Goal: Task Accomplishment & Management: Complete application form

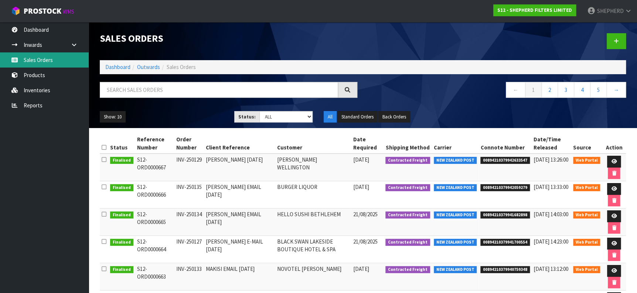
click at [44, 62] on link "Sales Orders" at bounding box center [44, 59] width 89 height 15
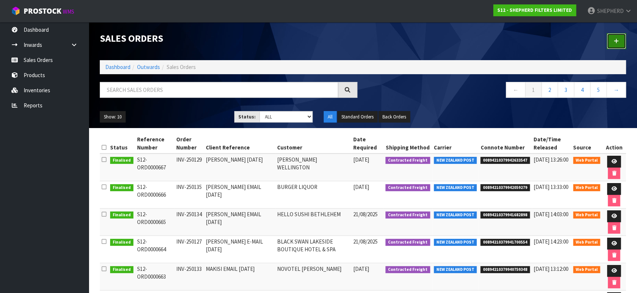
click at [614, 41] on icon at bounding box center [616, 41] width 5 height 6
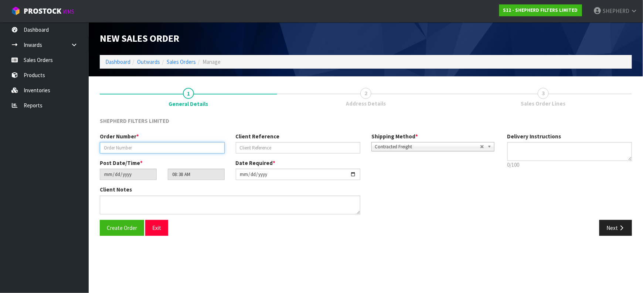
click at [150, 150] on input "text" at bounding box center [162, 147] width 125 height 11
click at [129, 148] on input "text" at bounding box center [162, 147] width 125 height 11
paste input "INV-250136"
type input "INV-250136"
click at [427, 212] on div "Client Notes" at bounding box center [297, 203] width 407 height 34
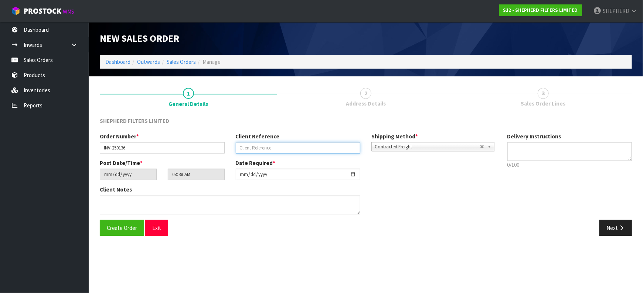
click at [267, 147] on input "text" at bounding box center [298, 147] width 125 height 11
paste input "LE XOM EMAIL [DATE]"
type input "LE XOM EMAIL [DATE]"
click at [440, 205] on div "Client Notes" at bounding box center [297, 203] width 407 height 34
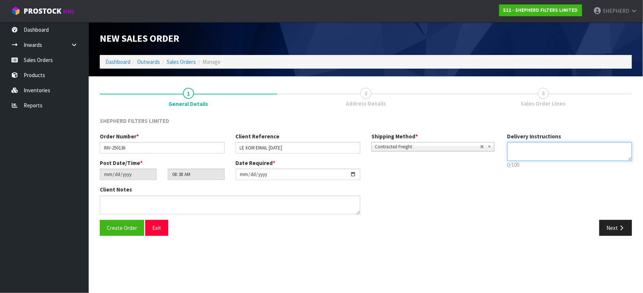
click at [535, 153] on textarea at bounding box center [569, 151] width 125 height 19
drag, startPoint x: 550, startPoint y: 145, endPoint x: 501, endPoint y: 130, distance: 50.7
click at [550, 145] on textarea at bounding box center [569, 151] width 125 height 19
paste textarea "5PM – 9PM"
type textarea "5PM – 9PM"
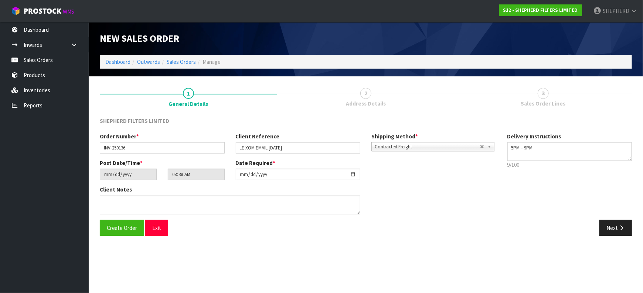
click at [458, 216] on div "Client Notes" at bounding box center [297, 203] width 407 height 34
click at [248, 145] on input "LE XOM EMAIL [DATE]" at bounding box center [298, 147] width 125 height 11
drag, startPoint x: 254, startPoint y: 147, endPoint x: 230, endPoint y: 147, distance: 23.6
click at [230, 147] on div "Client Reference LE XOM EMAIL [DATE]" at bounding box center [298, 143] width 136 height 21
click at [558, 191] on div "Order Number * INV-250136 Client Reference LE XOM EMAIL [DATE] Shipping Method …" at bounding box center [365, 177] width 543 height 88
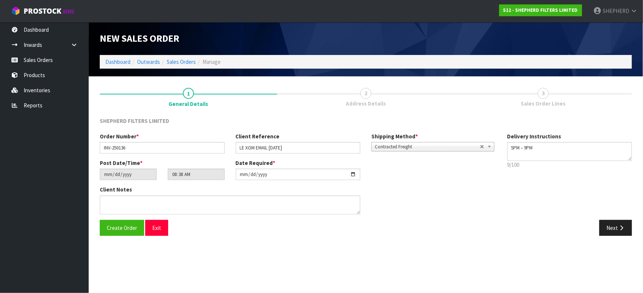
click at [514, 184] on div "Order Number * INV-250136 Client Reference LE XOM EMAIL [DATE] Shipping Method …" at bounding box center [365, 177] width 543 height 88
click at [481, 191] on div "Client Notes" at bounding box center [297, 203] width 407 height 34
click at [495, 188] on div "Client Notes" at bounding box center [297, 203] width 407 height 34
click at [540, 148] on textarea at bounding box center [569, 151] width 125 height 19
click at [433, 223] on div "Next" at bounding box center [501, 228] width 271 height 16
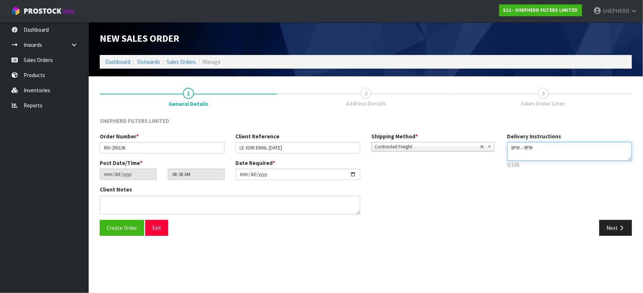
click at [541, 150] on textarea at bounding box center [569, 151] width 125 height 19
click at [509, 206] on div "Order Number * INV-250136 Client Reference LE XOM EMAIL [DATE] Shipping Method …" at bounding box center [365, 177] width 543 height 88
click at [155, 226] on button "Exit" at bounding box center [156, 228] width 23 height 16
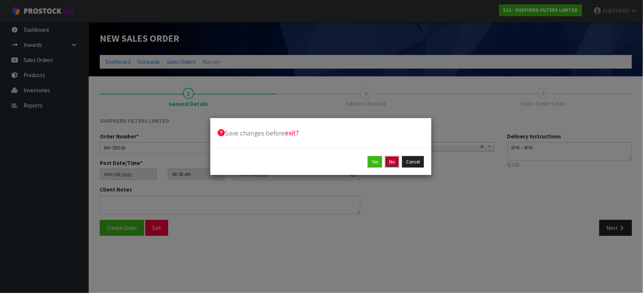
click at [389, 162] on button "No" at bounding box center [392, 162] width 14 height 12
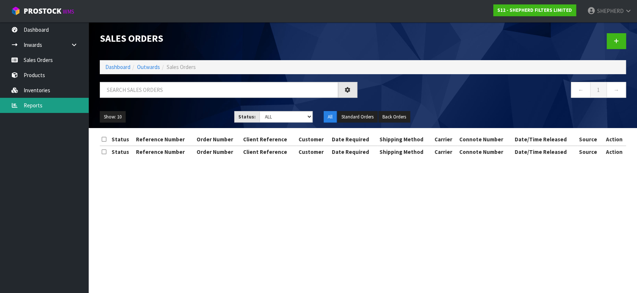
click at [27, 102] on link "Reports" at bounding box center [44, 105] width 89 height 15
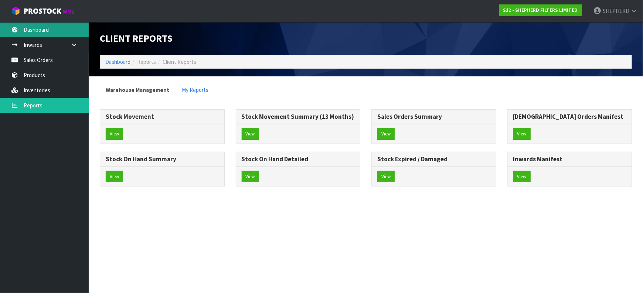
click at [30, 31] on link "Dashboard" at bounding box center [44, 29] width 89 height 15
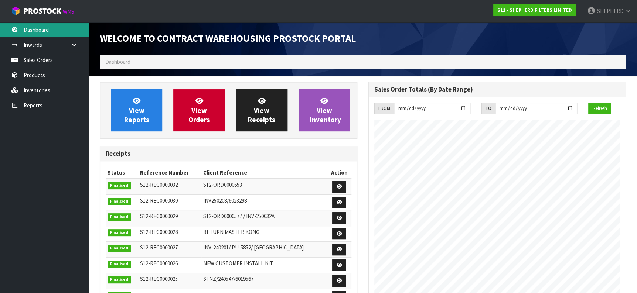
scroll to position [41, 0]
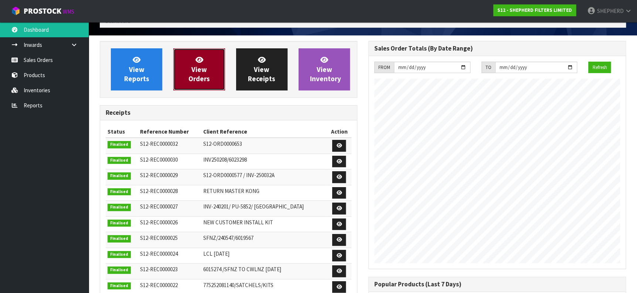
click at [194, 72] on span "View Orders" at bounding box center [198, 69] width 21 height 28
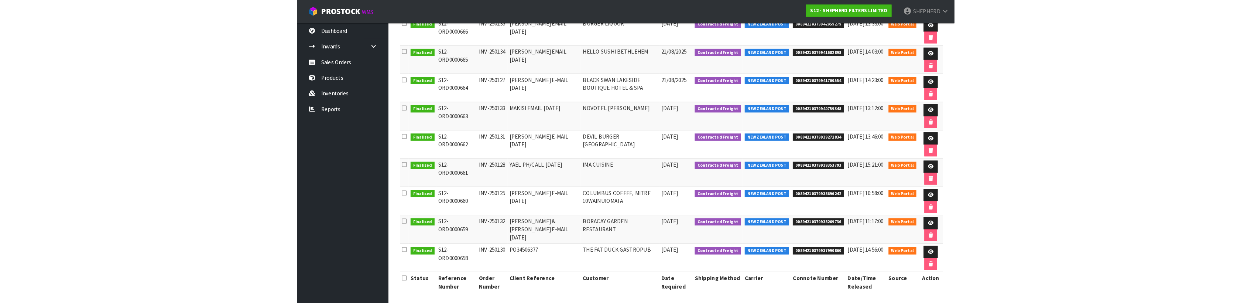
scroll to position [25, 0]
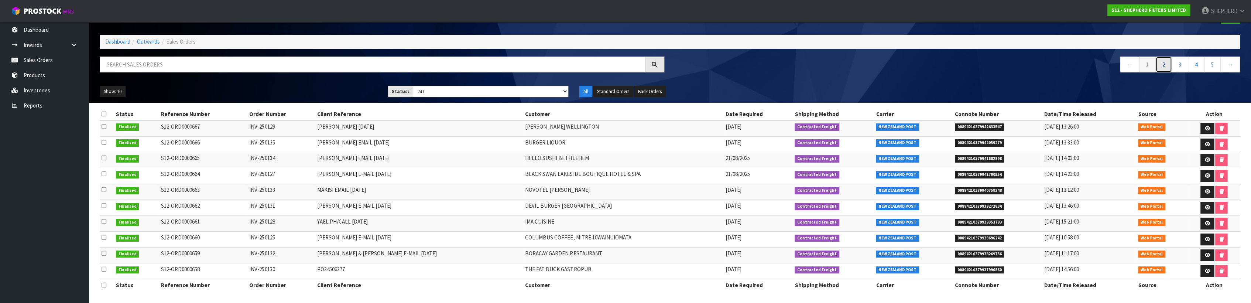
click at [760, 66] on link "2" at bounding box center [1164, 65] width 17 height 16
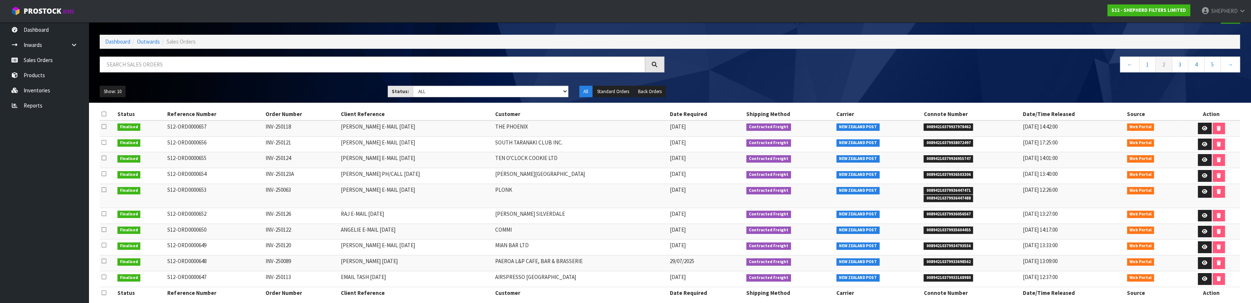
scroll to position [34, 0]
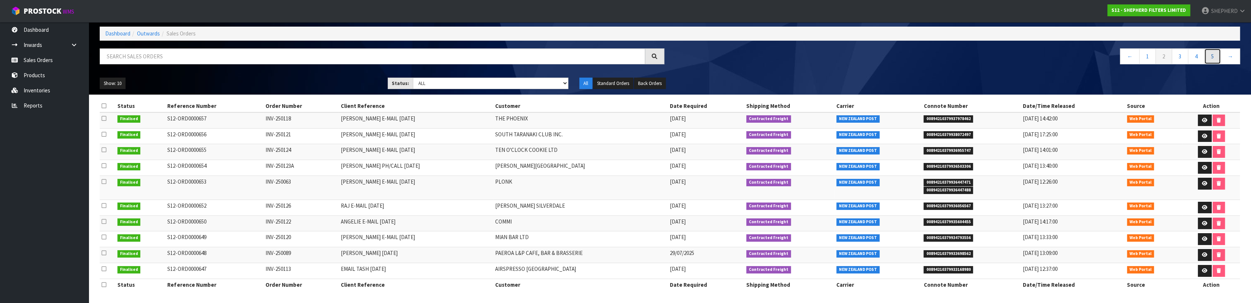
click at [760, 58] on link "5" at bounding box center [1213, 56] width 17 height 16
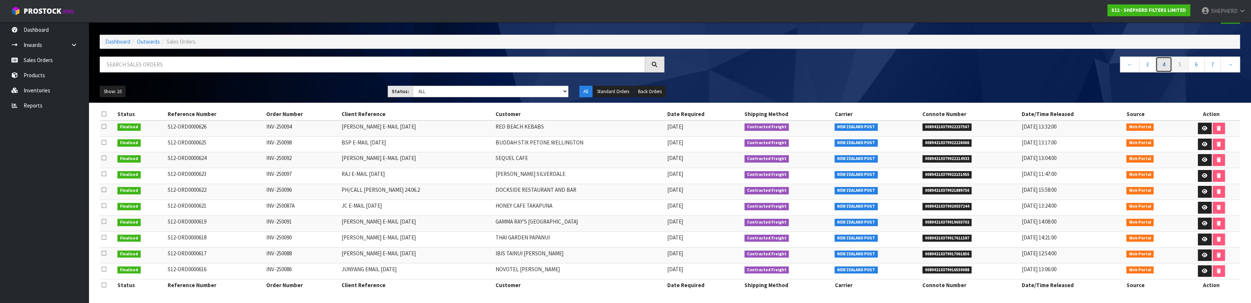
click at [760, 64] on link "4" at bounding box center [1164, 65] width 17 height 16
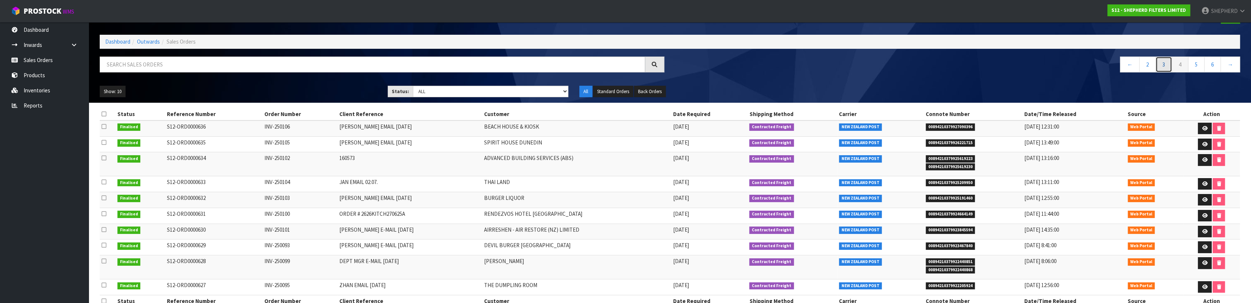
click at [760, 64] on link "3" at bounding box center [1164, 65] width 17 height 16
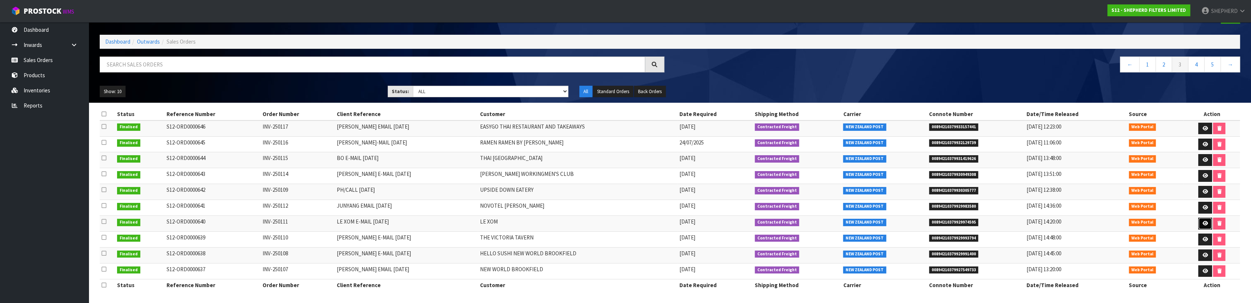
click at [760, 222] on icon at bounding box center [1206, 223] width 6 height 5
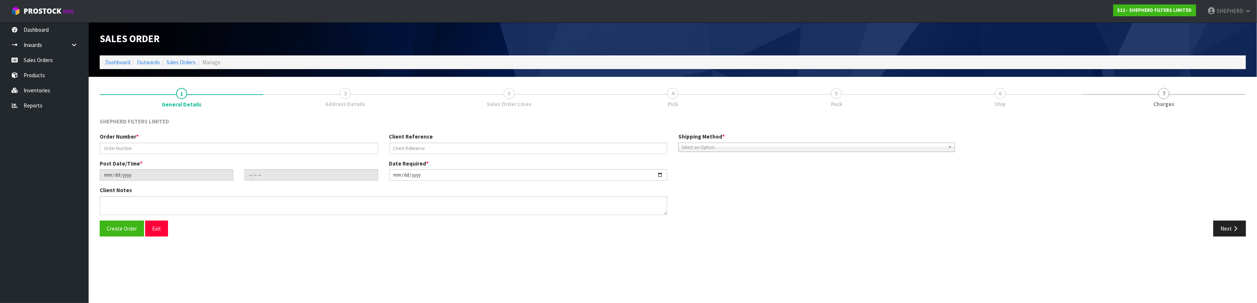
type input "INV-250111"
type input "LE XOM E-MAIL [DATE]"
type input "[DATE]"
type input "19:05:00.000"
type input "[DATE]"
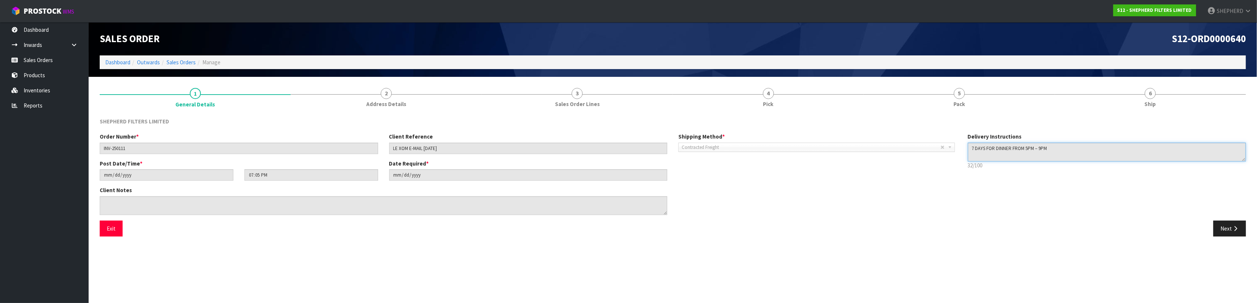
drag, startPoint x: 1051, startPoint y: 149, endPoint x: 954, endPoint y: 148, distance: 96.8
click at [760, 148] on div "Order Number * INV-250111 Client Reference LE XOM E-MAIL [DATE] Shipping Method…" at bounding box center [673, 177] width 1158 height 88
drag, startPoint x: 954, startPoint y: 148, endPoint x: 990, endPoint y: 148, distance: 36.2
click at [760, 202] on div "Client Notes" at bounding box center [528, 203] width 868 height 34
drag, startPoint x: 52, startPoint y: 61, endPoint x: 147, endPoint y: 68, distance: 95.6
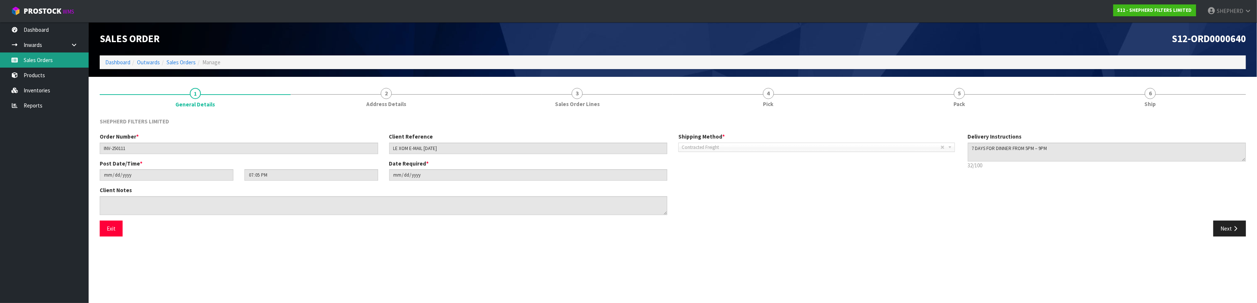
click at [52, 61] on link "Sales Orders" at bounding box center [44, 59] width 89 height 15
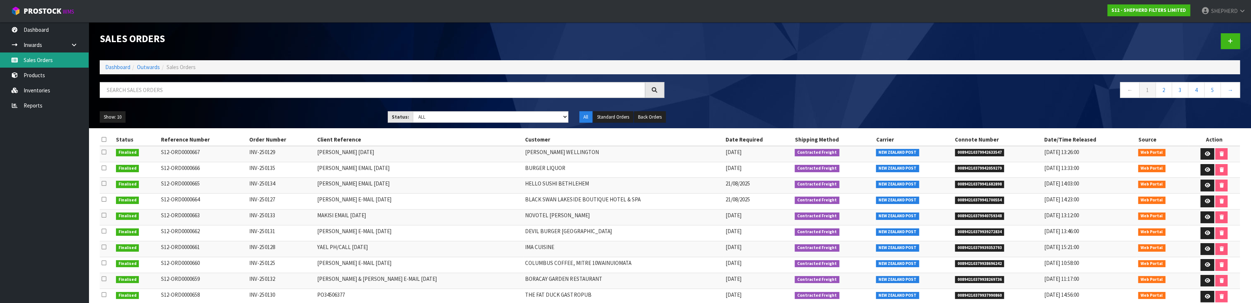
click at [38, 58] on link "Sales Orders" at bounding box center [44, 59] width 89 height 15
click at [760, 42] on icon at bounding box center [1230, 41] width 5 height 6
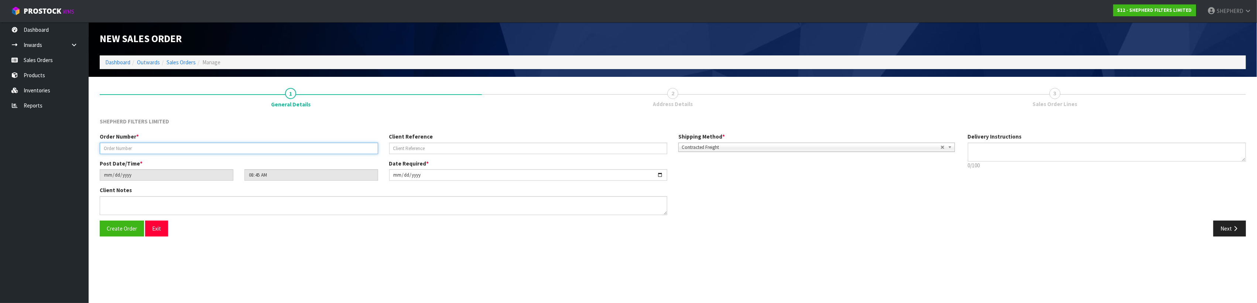
click at [110, 148] on input "text" at bounding box center [239, 148] width 279 height 11
click at [760, 150] on textarea at bounding box center [1107, 152] width 279 height 19
paste textarea "7 DAYS FOR DINNER FROM 5PM – 9PM"
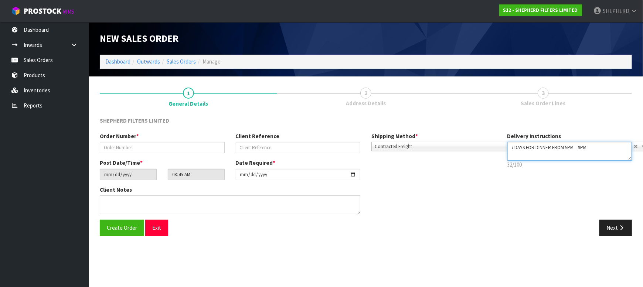
type textarea "7 DAYS FOR DINNER FROM 5PM – 9PM"
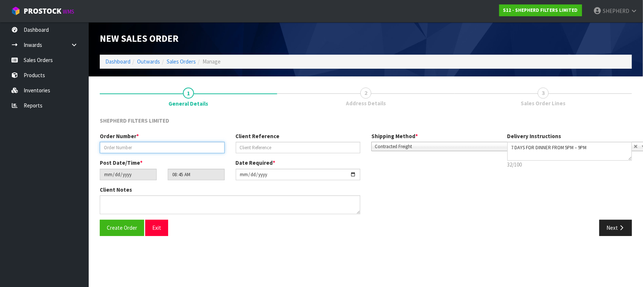
click at [154, 147] on input "text" at bounding box center [162, 147] width 125 height 11
paste input "INV-250136"
type input "INV-250136"
click at [321, 147] on input "text" at bounding box center [298, 147] width 125 height 11
paste input "LE XOM EMAIL [DATE]"
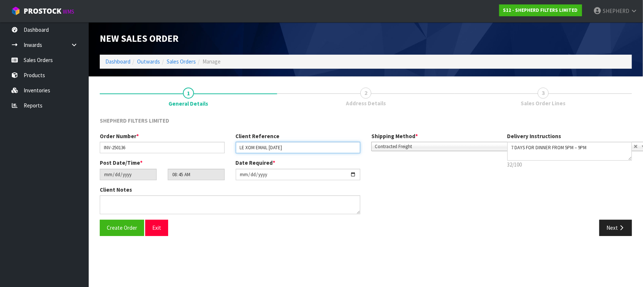
type input "LE XOM EMAIL [DATE]"
click at [470, 212] on div "Client Notes" at bounding box center [297, 203] width 407 height 34
drag, startPoint x: 485, startPoint y: 222, endPoint x: 491, endPoint y: 209, distance: 14.2
click at [485, 221] on div "Next" at bounding box center [501, 228] width 271 height 16
click at [400, 205] on div "Client Notes" at bounding box center [297, 203] width 407 height 34
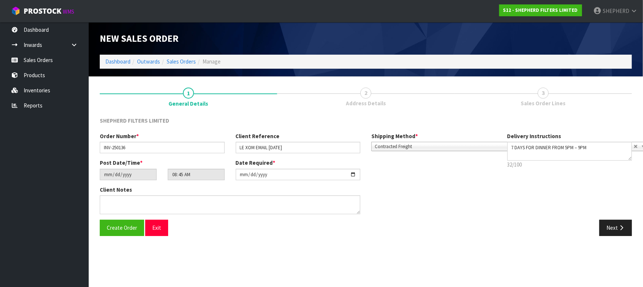
click at [416, 228] on div "Next" at bounding box center [501, 228] width 271 height 16
click at [463, 206] on div "Client Notes" at bounding box center [297, 203] width 407 height 34
click at [108, 224] on span "Create Order" at bounding box center [122, 227] width 30 height 7
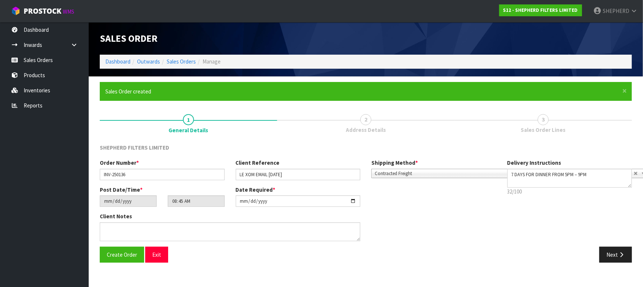
type input "10:45:00.000"
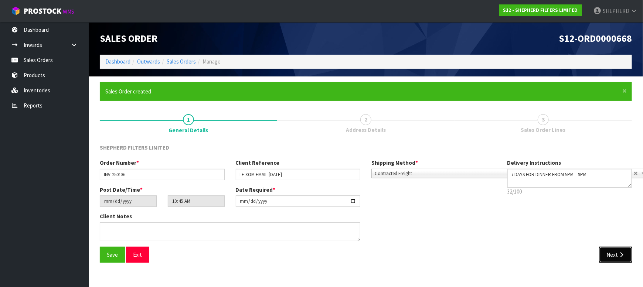
click at [617, 253] on button "Next" at bounding box center [615, 255] width 33 height 16
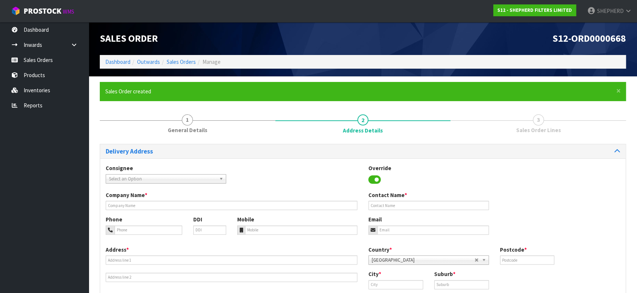
click at [148, 181] on span "Select an Option" at bounding box center [162, 179] width 107 height 9
type input "LE XOM"
click at [204, 180] on span "Select an Option" at bounding box center [162, 179] width 107 height 9
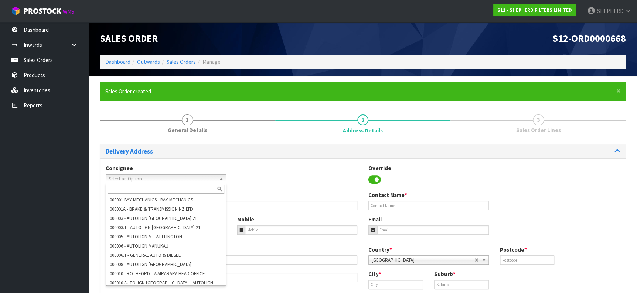
click at [123, 188] on input "text" at bounding box center [165, 189] width 117 height 9
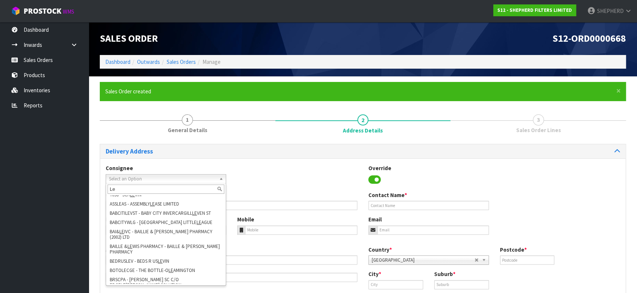
scroll to position [205, 0]
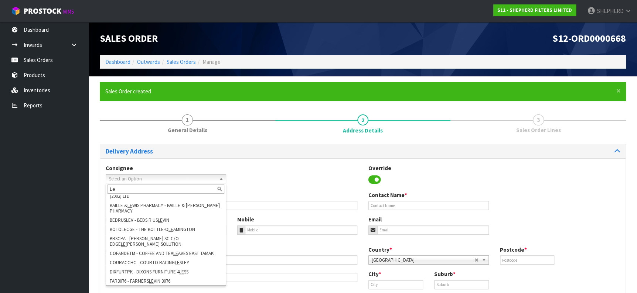
type input "Le"
click at [570, 180] on div "Consignee 000001.BAY MECHANICS - BAY MECHANICS 000001A - BRAKE & TRANSMISSION N…" at bounding box center [362, 177] width 525 height 27
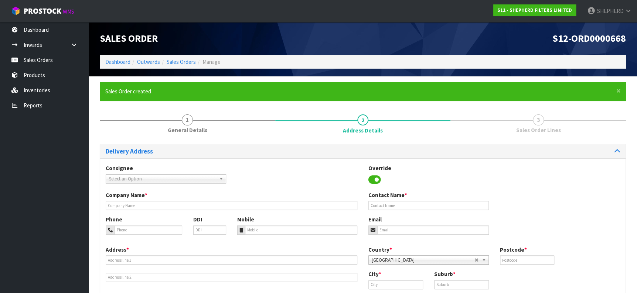
click at [221, 178] on b at bounding box center [222, 179] width 7 height 8
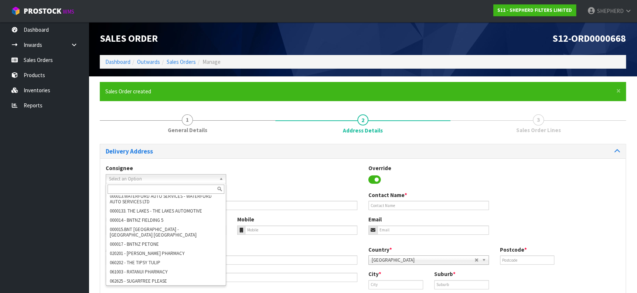
scroll to position [0, 0]
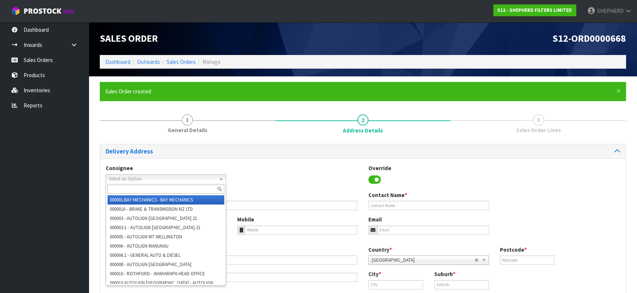
click at [137, 185] on input "text" at bounding box center [165, 189] width 117 height 9
click at [276, 174] on div "Consignee 000001.BAY MECHANICS - BAY MECHANICS 000001A - BRAKE & TRANSMISSION N…" at bounding box center [362, 177] width 525 height 27
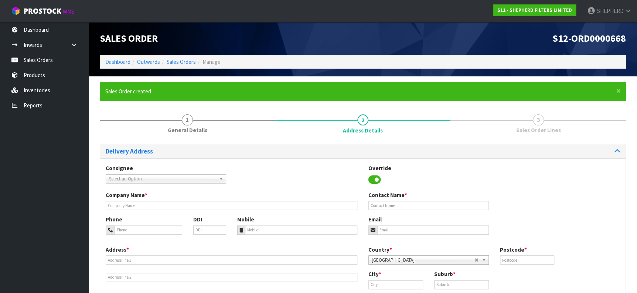
click at [170, 175] on span "Select an Option" at bounding box center [162, 179] width 107 height 9
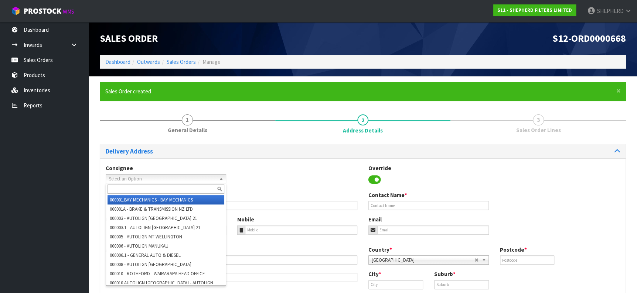
paste input "Le Xom"
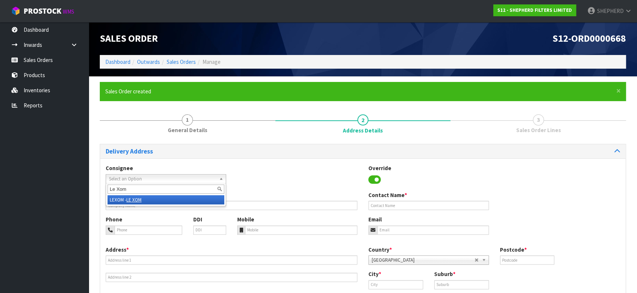
type input "Le Xom"
click at [144, 200] on li "LEXOM - LE XOM" at bounding box center [165, 199] width 117 height 9
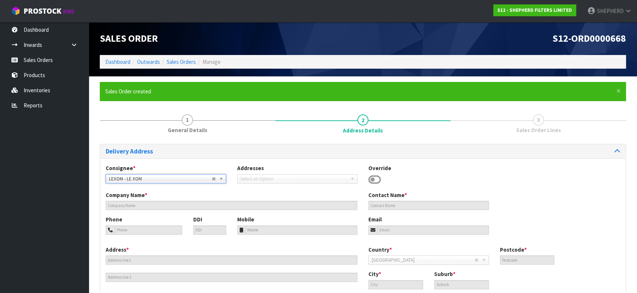
type input "LE XOM"
type input "KITCHEN"
type input "03 374 5650"
type input "[EMAIL_ADDRESS][PERSON_NAME][DOMAIN_NAME]"
type input "[STREET_ADDRESS]"
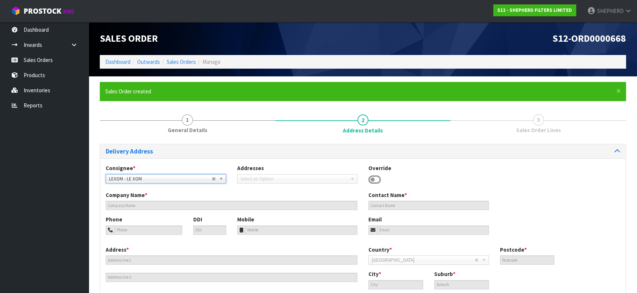
type input "8081"
type input "Christchurch [GEOGRAPHIC_DATA]"
type input "[PERSON_NAME]"
click at [457, 178] on div "Override" at bounding box center [429, 174] width 132 height 21
click at [518, 186] on div "Consignee * 000001.BAY MECHANICS - BAY MECHANICS 000001A - BRAKE & TRANSMISSION…" at bounding box center [362, 177] width 525 height 27
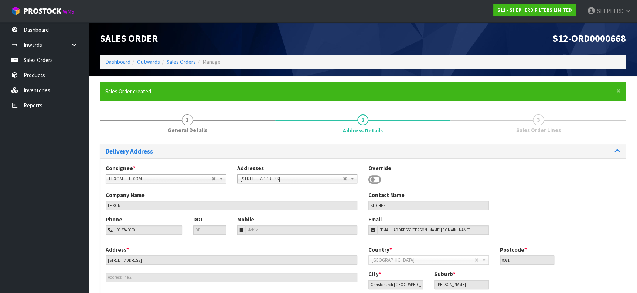
click at [503, 168] on div "Consignee * 000001.BAY MECHANICS - BAY MECHANICS 000001A - BRAKE & TRANSMISSION…" at bounding box center [362, 177] width 525 height 27
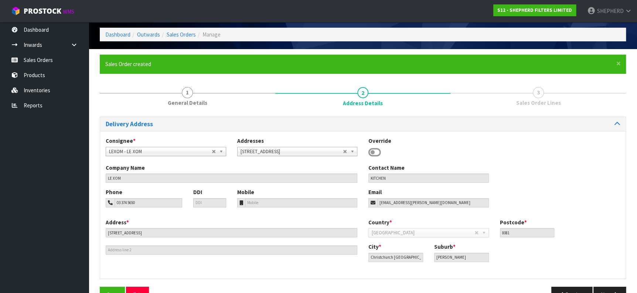
scroll to position [41, 0]
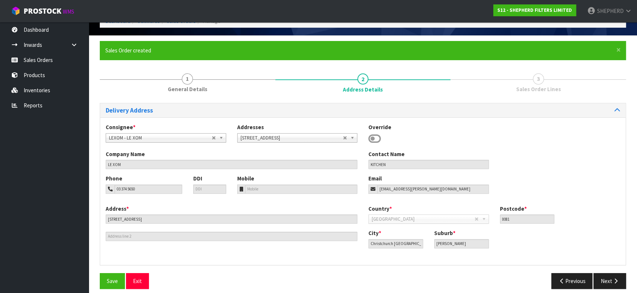
click at [546, 153] on div "Company Name LE XOM Contact Name KITCHEN" at bounding box center [362, 162] width 525 height 24
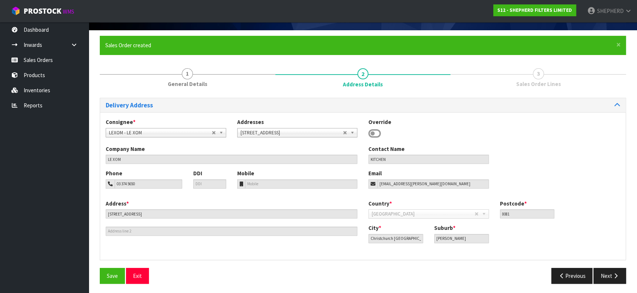
scroll to position [47, 0]
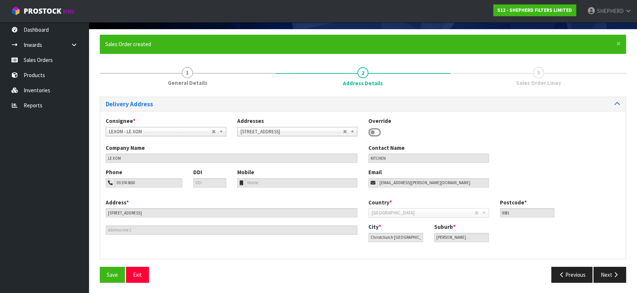
click at [592, 208] on div "Country * [GEOGRAPHIC_DATA] [GEOGRAPHIC_DATA] [GEOGRAPHIC_DATA] [GEOGRAPHIC_DAT…" at bounding box center [494, 211] width 263 height 24
click at [106, 279] on button "Save" at bounding box center [112, 275] width 25 height 16
click at [612, 277] on icon "button" at bounding box center [615, 275] width 7 height 6
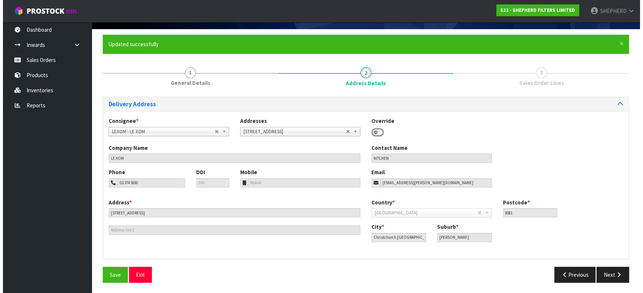
scroll to position [0, 0]
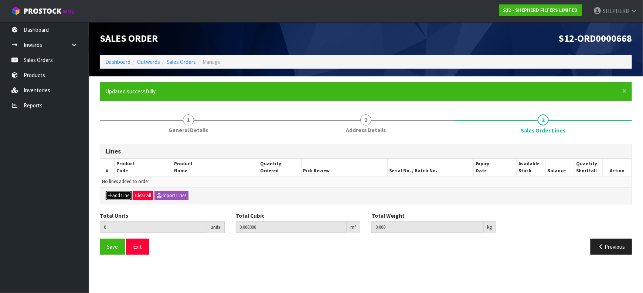
click at [125, 197] on button "Add Line" at bounding box center [119, 195] width 26 height 9
type input "0"
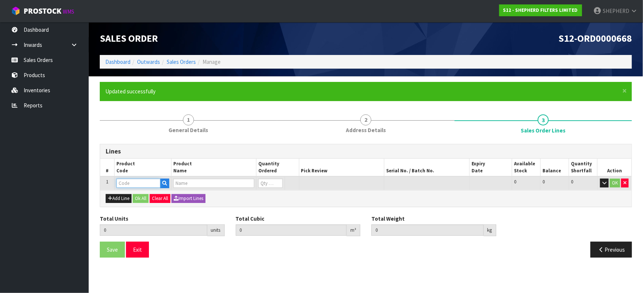
click at [133, 185] on input "text" at bounding box center [138, 183] width 44 height 9
click at [124, 181] on input "SS550550" at bounding box center [138, 183] width 44 height 9
type input "SF550550"
type input "0.000000"
type input "0.000"
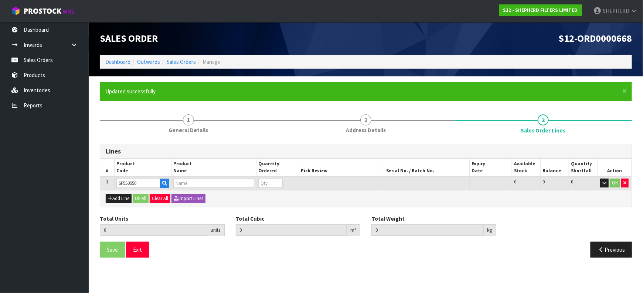
type input "SHEPHERD FILTERS 550 X 550 - CODE SF550550"
type input "0"
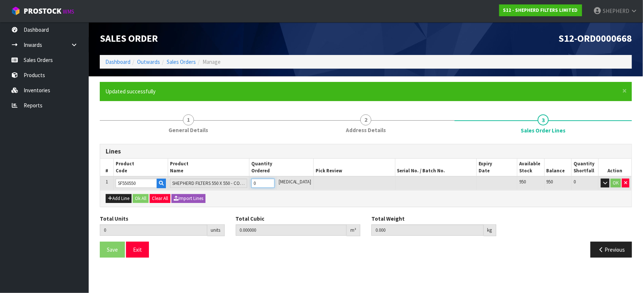
type input "5"
type input "0.002915"
type input "0.3"
type input "5"
type input "50"
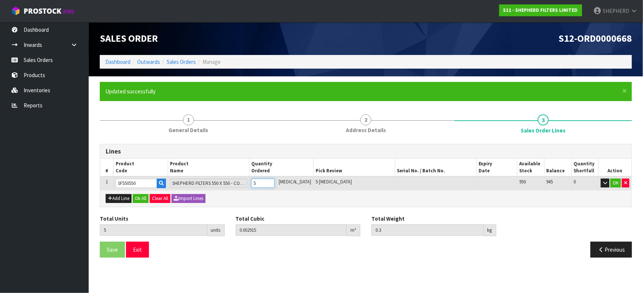
type input "0.04959"
type input "3"
type input "50"
click at [114, 196] on button "Add Line" at bounding box center [119, 198] width 26 height 9
type input "0"
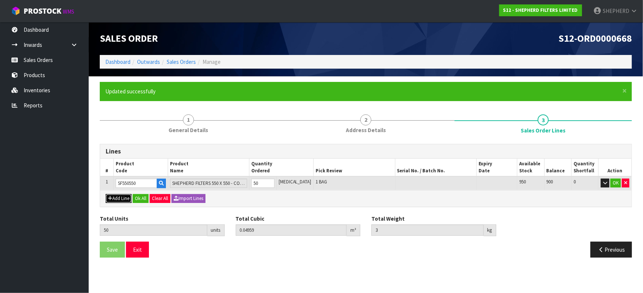
type input "0"
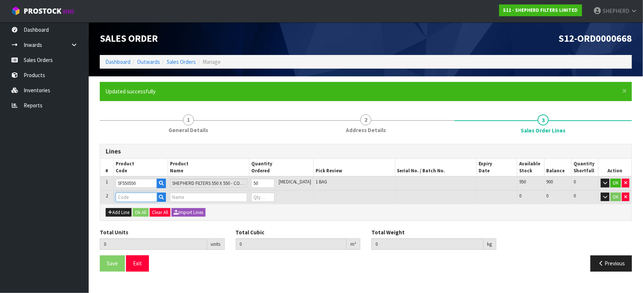
click at [130, 196] on input "text" at bounding box center [136, 197] width 41 height 9
type input "CARD"
click at [139, 209] on link "CARD BOARD SHIPPERS" at bounding box center [152, 209] width 71 height 10
type input "CARDBOARD SHIPPERS"
type input "50"
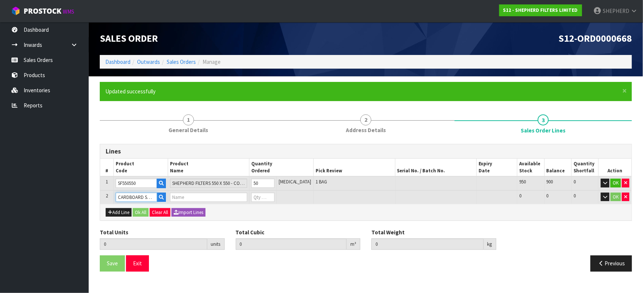
type input "0.04959"
type input "3"
type input "2-PACK BOXES"
type input "0"
click at [148, 199] on input "CARDBOARD SHIPPERS" at bounding box center [136, 197] width 41 height 9
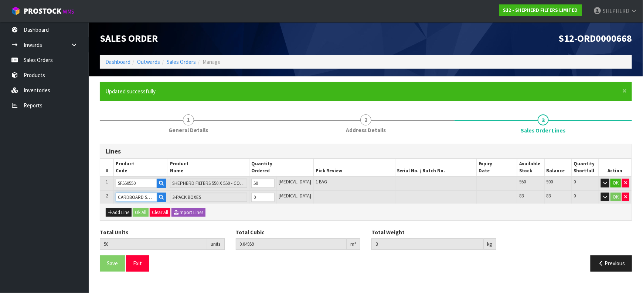
scroll to position [0, 6]
drag, startPoint x: 119, startPoint y: 197, endPoint x: 161, endPoint y: 201, distance: 42.7
click at [161, 201] on div "CARDBOARD SHIPPERS" at bounding box center [141, 198] width 50 height 10
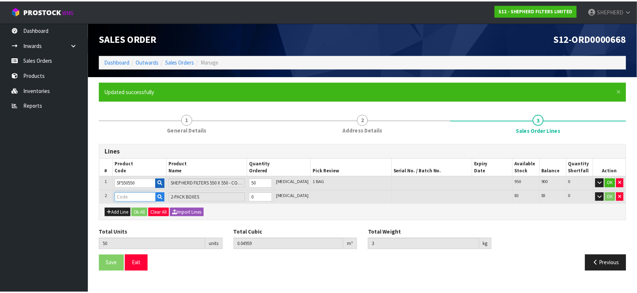
scroll to position [0, 0]
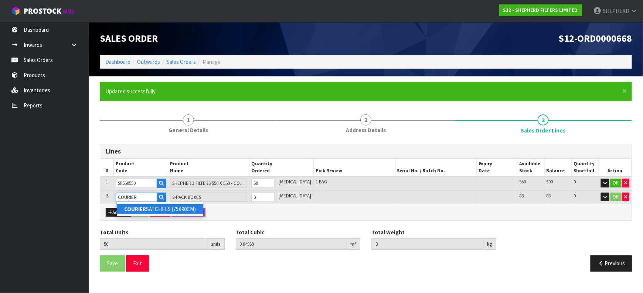
type input "COURIER"
type input "0"
click at [164, 208] on link "COURIER SATCHELS (75X90CM)" at bounding box center [160, 209] width 86 height 10
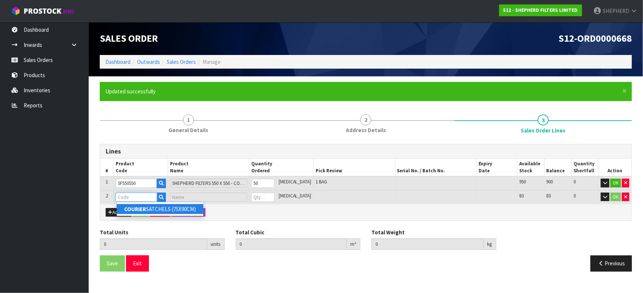
type input "COURIER SATCHELS (75X90CM)"
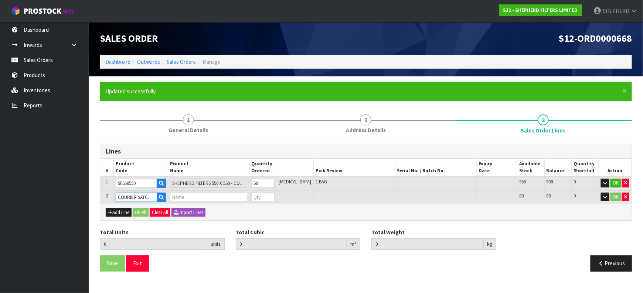
type input "50"
type input "0.04959"
type input "3"
type input "SINGLE-PACK SATCHELS"
type input "0"
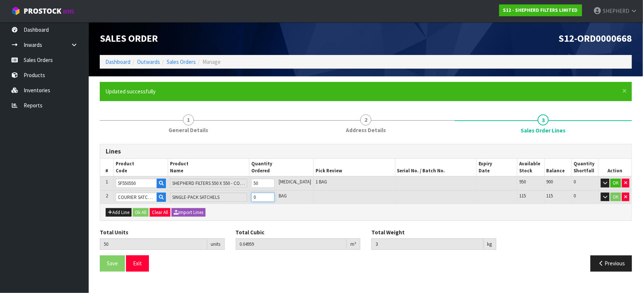
type input "51"
type input "0.049657"
type input "3.01"
type input "1"
click at [141, 212] on button "Ok All" at bounding box center [141, 212] width 16 height 9
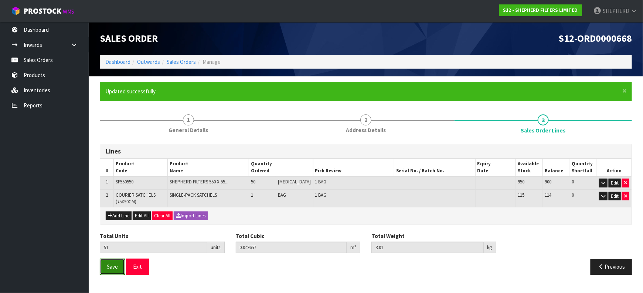
click at [115, 267] on span "Save" at bounding box center [112, 266] width 11 height 7
click at [138, 265] on button "Exit" at bounding box center [137, 267] width 23 height 16
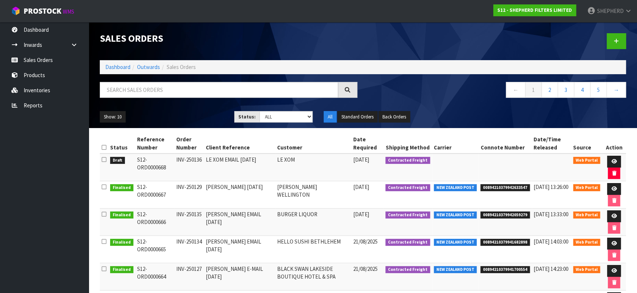
drag, startPoint x: 204, startPoint y: 159, endPoint x: 177, endPoint y: 159, distance: 27.0
click at [177, 159] on td "INV-250136" at bounding box center [189, 168] width 30 height 28
copy td "INV-250136"
click at [418, 94] on nav "← 1 2 3 4 5 →" at bounding box center [496, 91] width 257 height 18
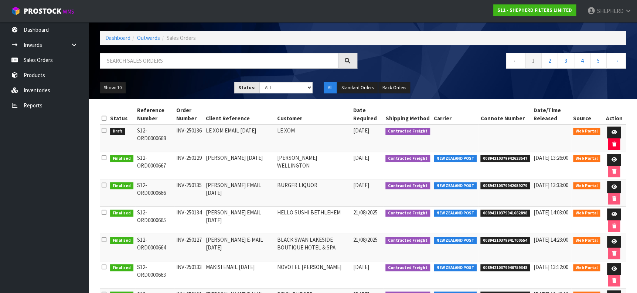
scroll to position [41, 0]
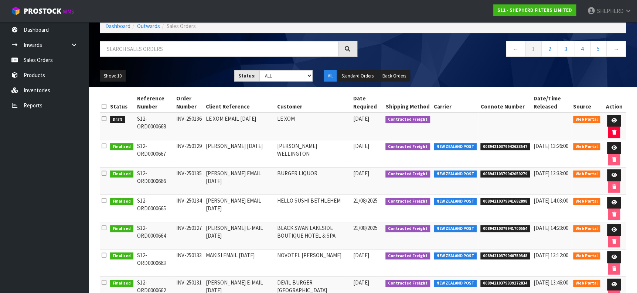
click at [104, 117] on icon at bounding box center [104, 119] width 5 height 6
click at [0, 0] on input "checkbox" at bounding box center [0, 0] width 0 height 0
click at [613, 120] on icon at bounding box center [614, 120] width 6 height 5
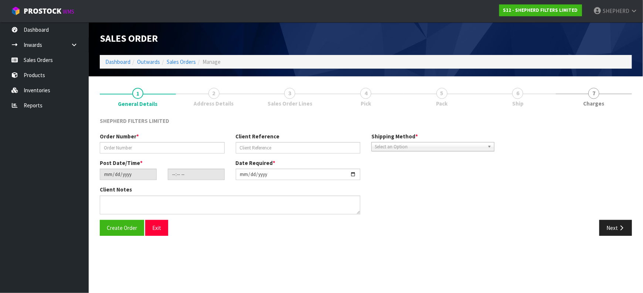
type input "INV-250136"
type input "LE XOM EMAIL [DATE]"
type input "[DATE]"
type input "14:45:00.000"
type input "[DATE]"
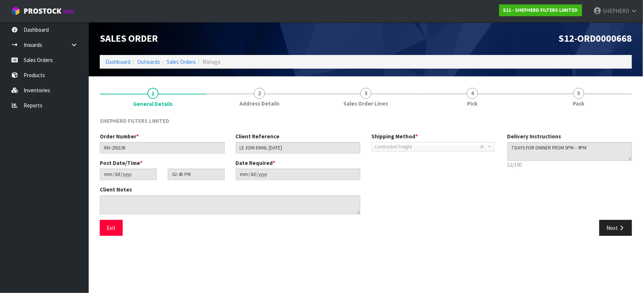
click at [517, 227] on div "Next" at bounding box center [501, 228] width 271 height 16
click at [612, 230] on button "Next" at bounding box center [615, 228] width 33 height 16
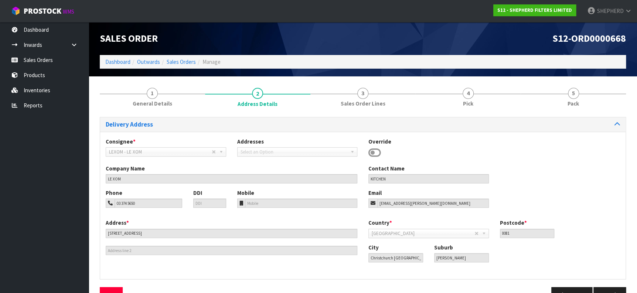
click at [542, 162] on div "Consignee * 000001.BAY MECHANICS - BAY MECHANICS 000001A - BRAKE & TRANSMISSION…" at bounding box center [362, 151] width 525 height 27
click at [537, 180] on div "Company Name LE XOM Contact Name KITCHEN" at bounding box center [362, 177] width 525 height 24
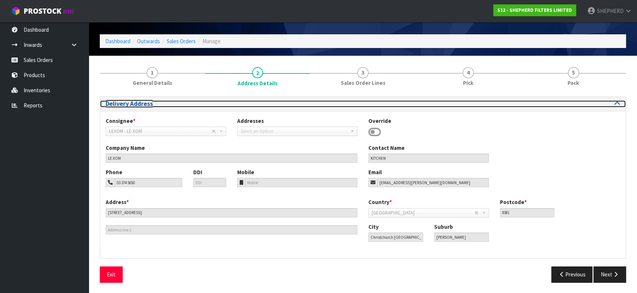
click at [616, 102] on icon at bounding box center [617, 103] width 6 height 6
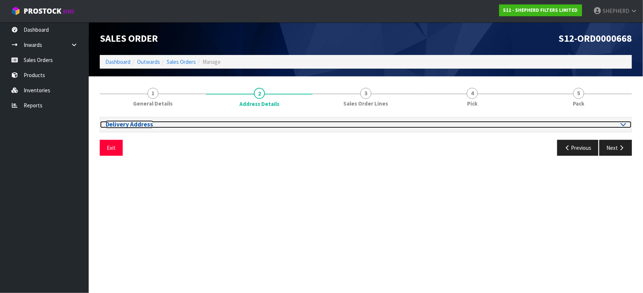
click at [624, 124] on icon at bounding box center [623, 124] width 6 height 6
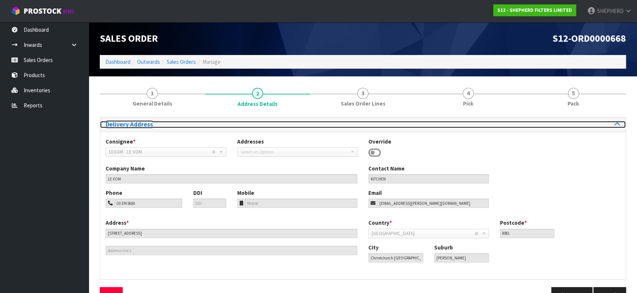
scroll to position [21, 0]
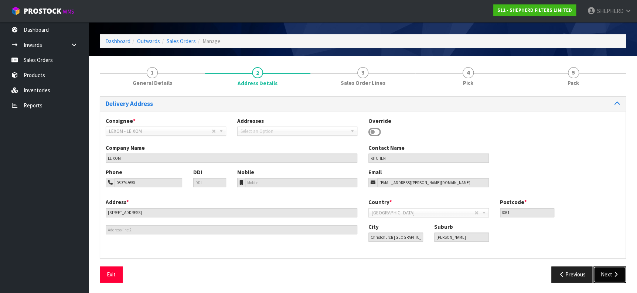
click at [611, 277] on button "Next" at bounding box center [609, 275] width 33 height 16
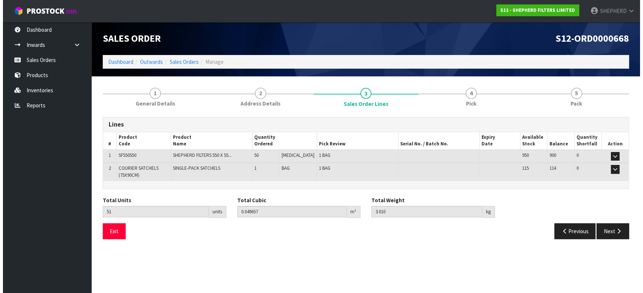
scroll to position [0, 0]
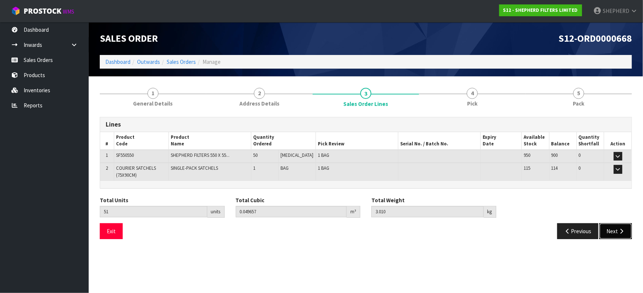
click at [617, 231] on button "Next" at bounding box center [615, 231] width 33 height 16
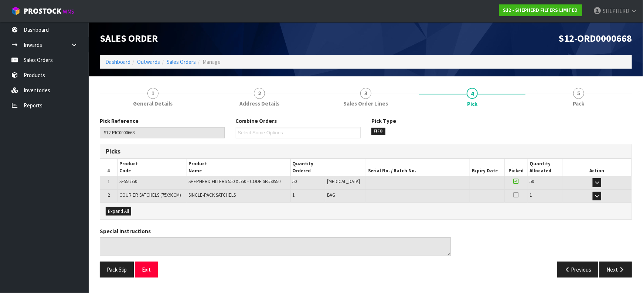
click at [499, 240] on div "Special Instructions" at bounding box center [365, 245] width 543 height 34
click at [505, 252] on div "Special Instructions" at bounding box center [365, 245] width 543 height 34
click at [610, 269] on button "Next" at bounding box center [615, 270] width 33 height 16
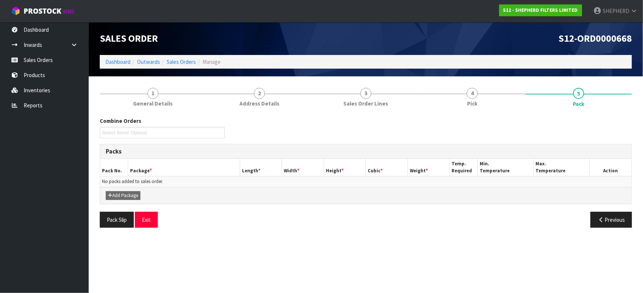
click at [377, 263] on section "Edit Sales Order S12-ORD0000668 Dashboard Outwards Sales Orders Manage Sales Or…" at bounding box center [321, 146] width 643 height 293
